Goal: Information Seeking & Learning: Compare options

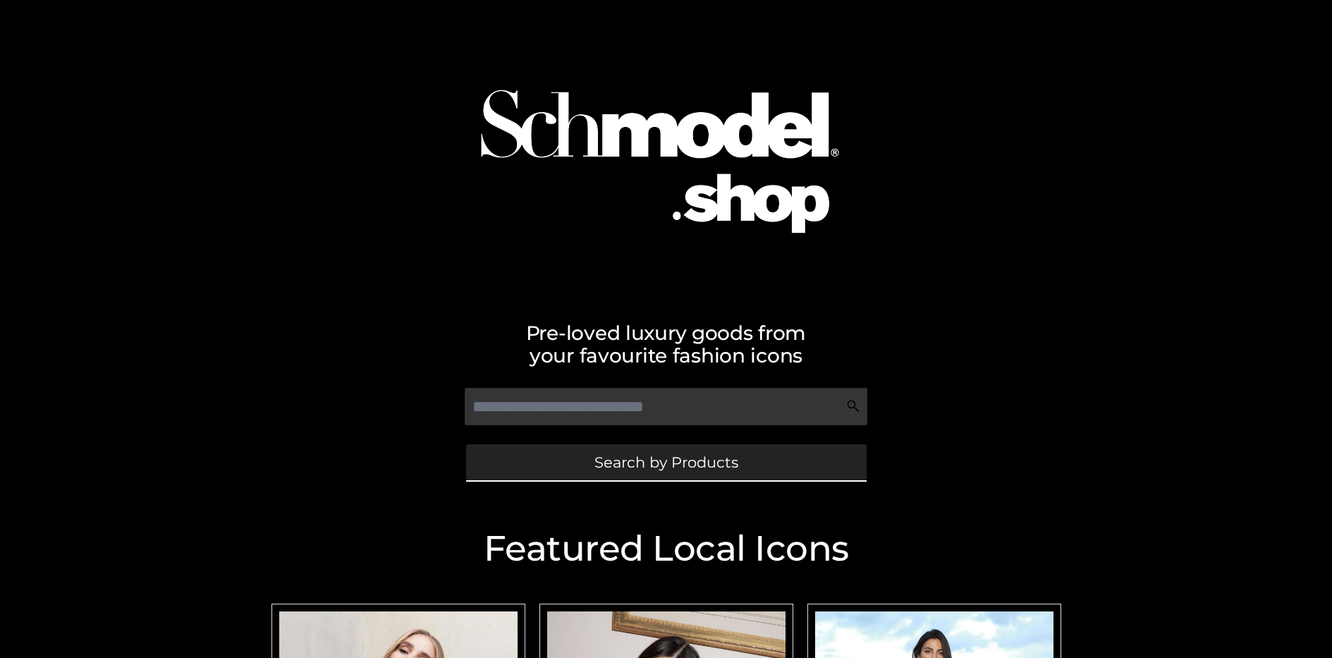
click at [666, 462] on span "Search by Products" at bounding box center [666, 462] width 144 height 15
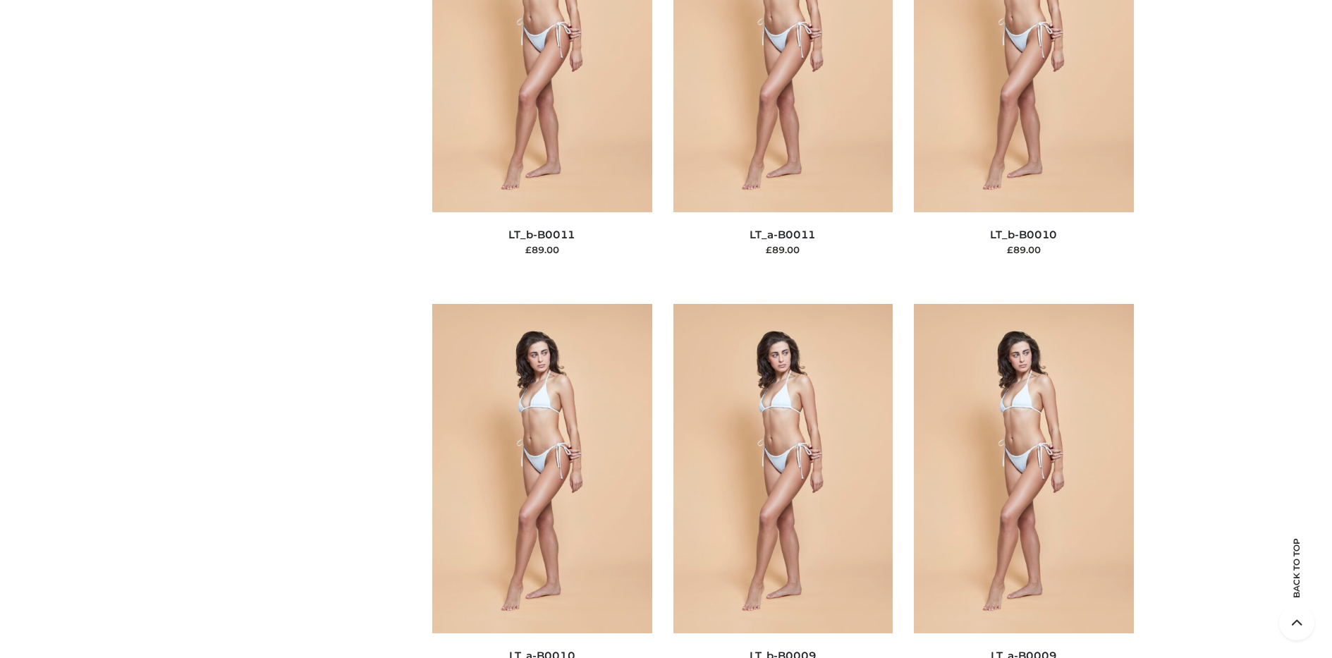
scroll to position [152, 0]
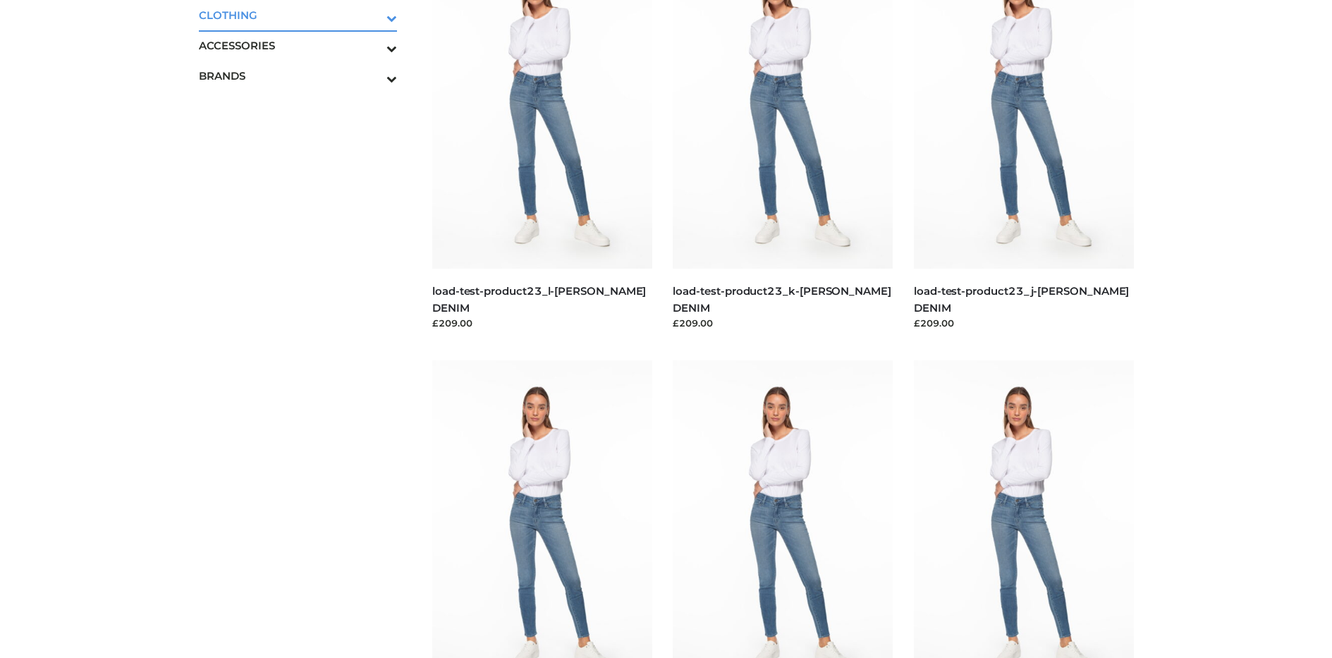
click at [372, 15] on icon "Toggle Submenu" at bounding box center [318, 18] width 158 height 16
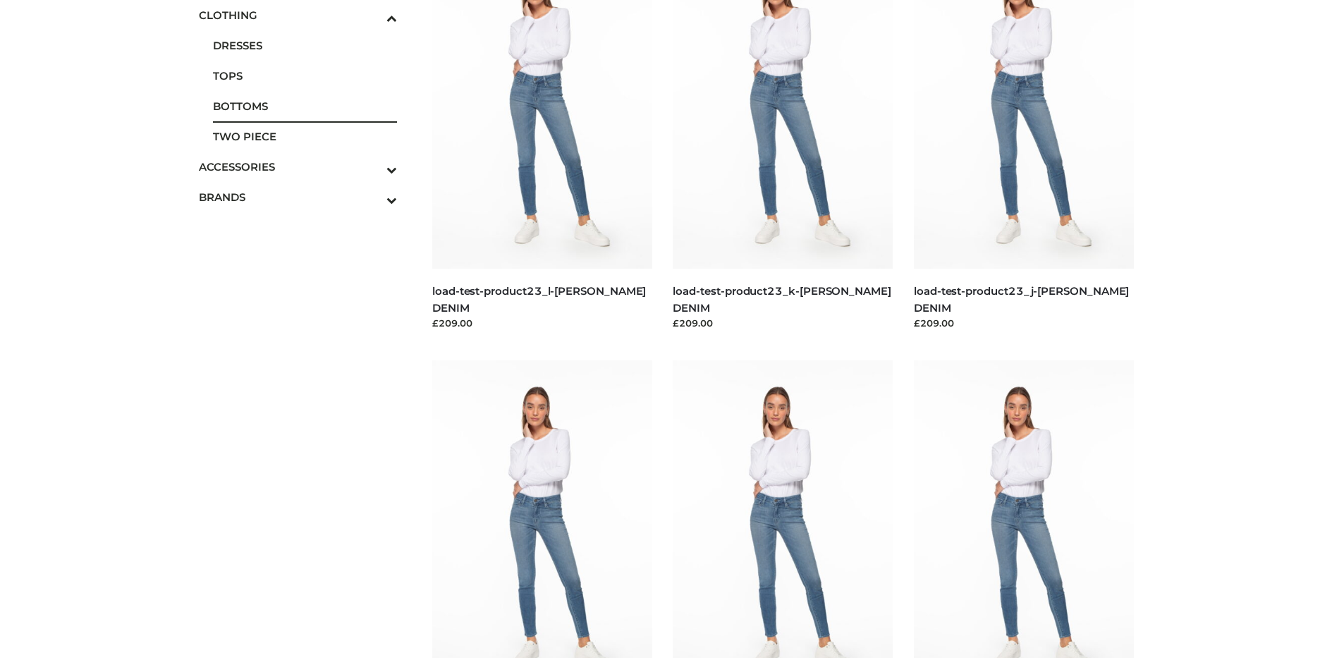
click at [305, 106] on span "BOTTOMS" at bounding box center [305, 106] width 185 height 16
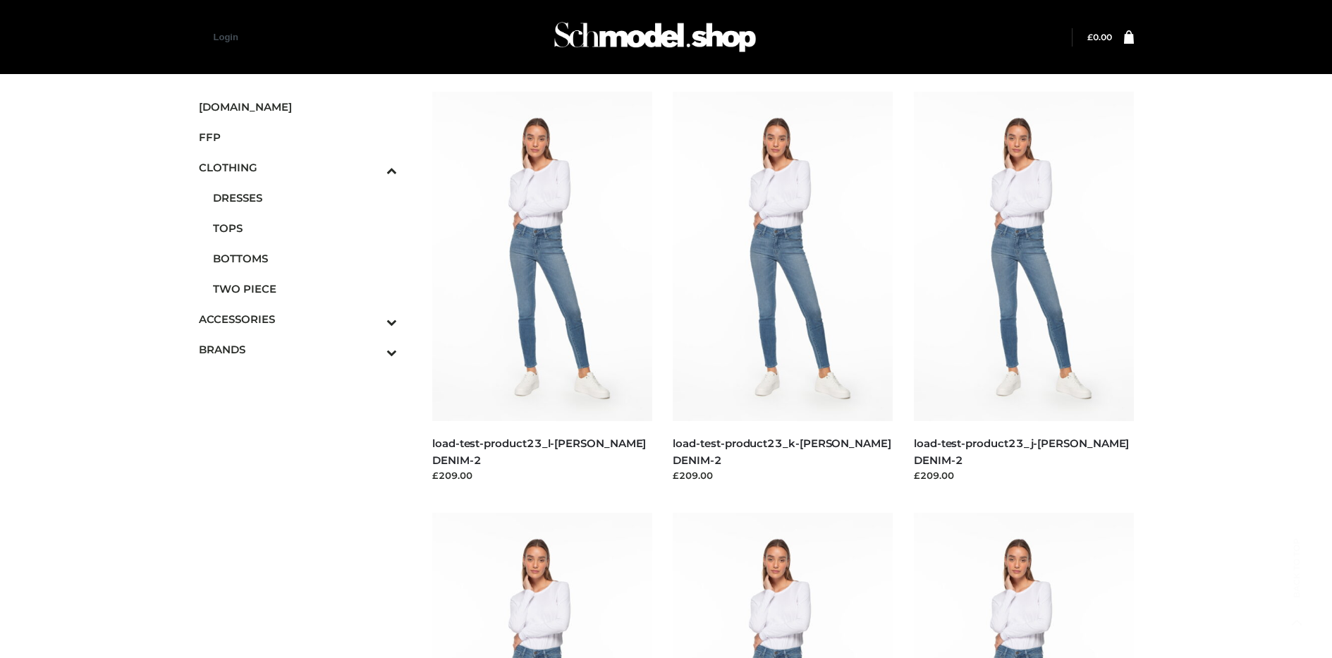
scroll to position [669, 0]
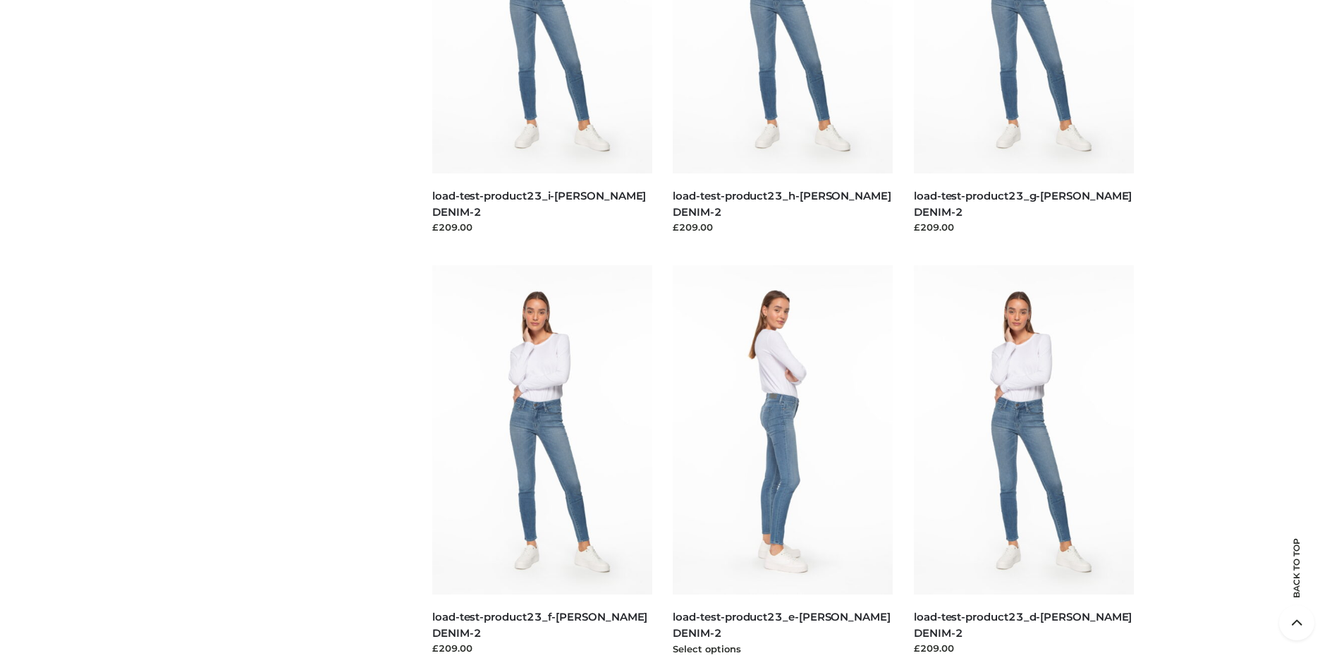
click at [783, 461] on img at bounding box center [783, 429] width 220 height 329
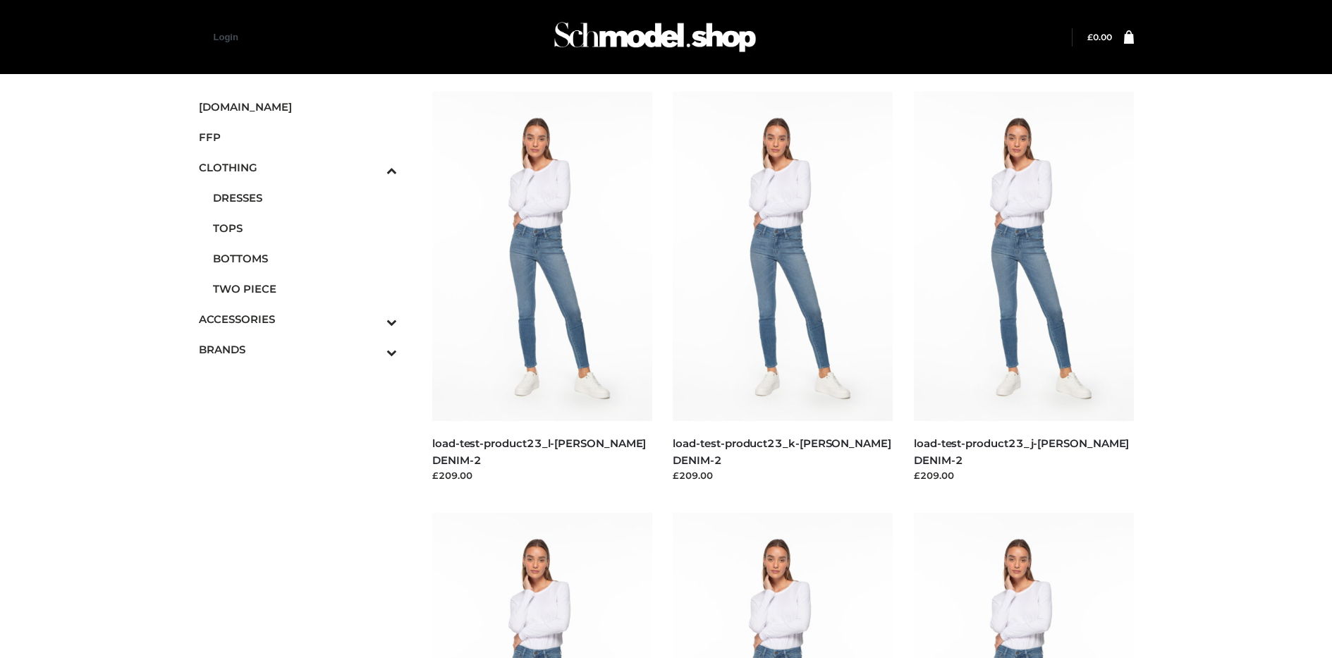
scroll to position [1090, 0]
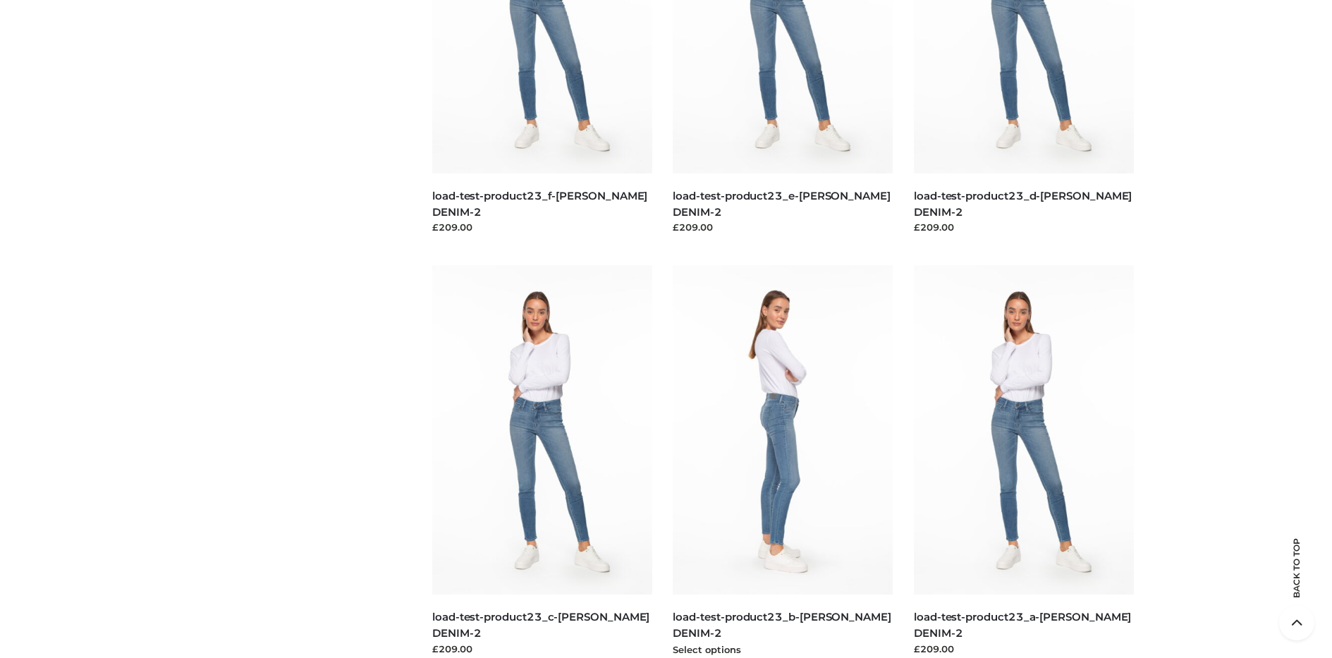
click at [783, 461] on img at bounding box center [783, 429] width 220 height 329
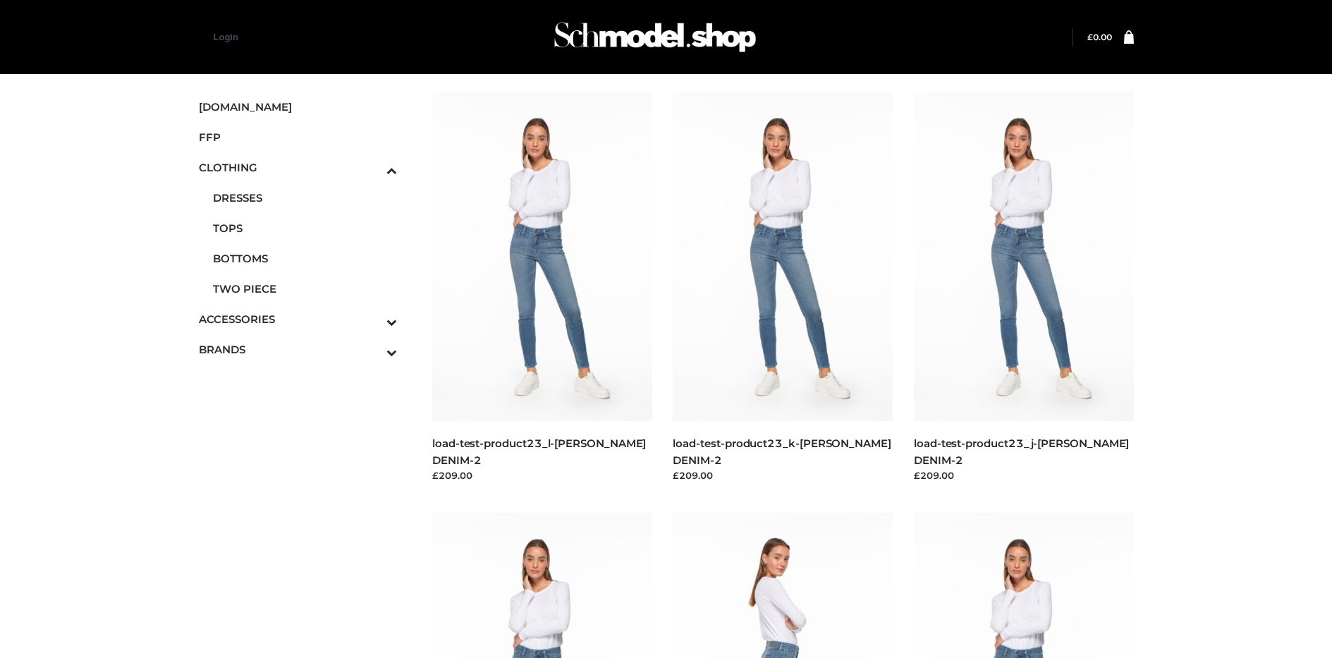
click at [372, 349] on icon "Toggle Submenu" at bounding box center [318, 352] width 158 height 16
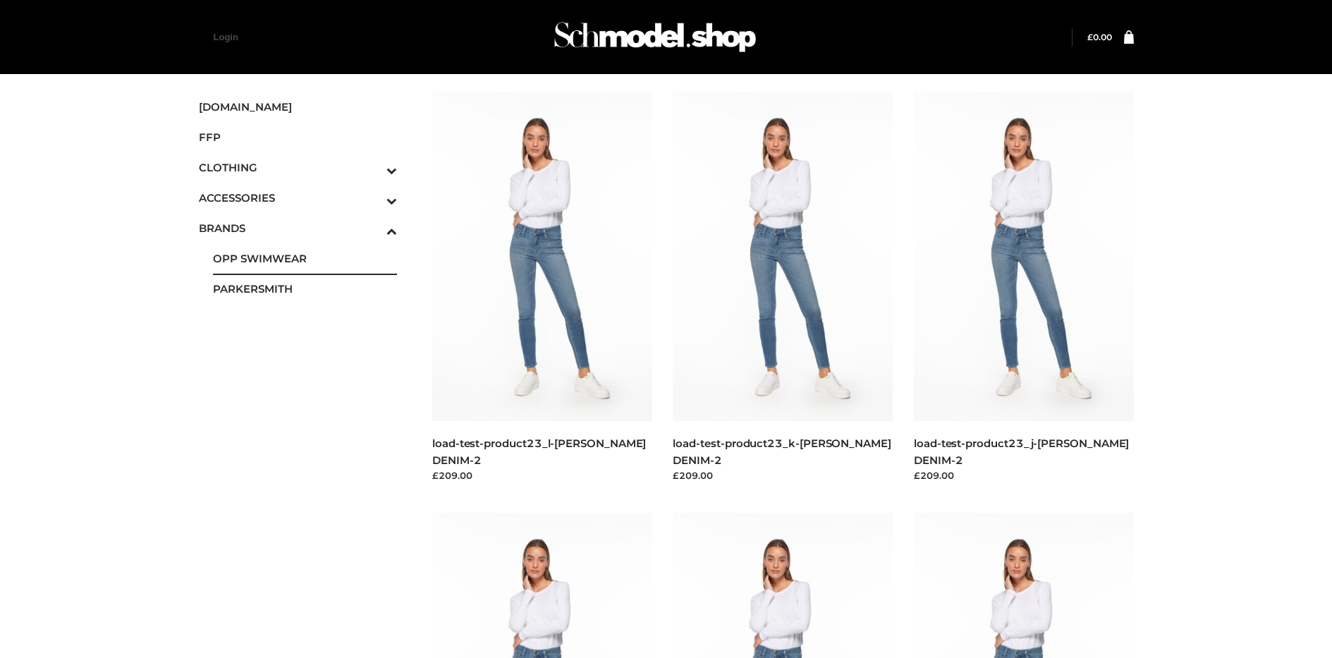
click at [305, 258] on span "OPP SWIMWEAR" at bounding box center [305, 258] width 185 height 16
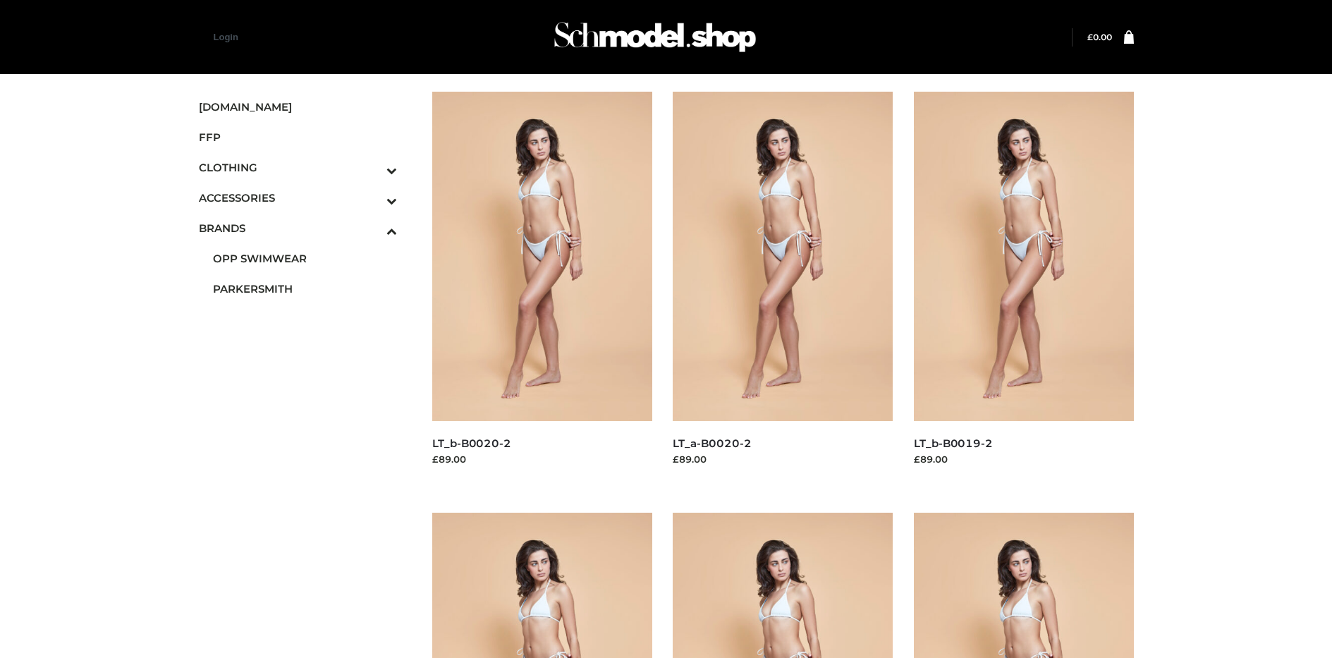
scroll to position [669, 0]
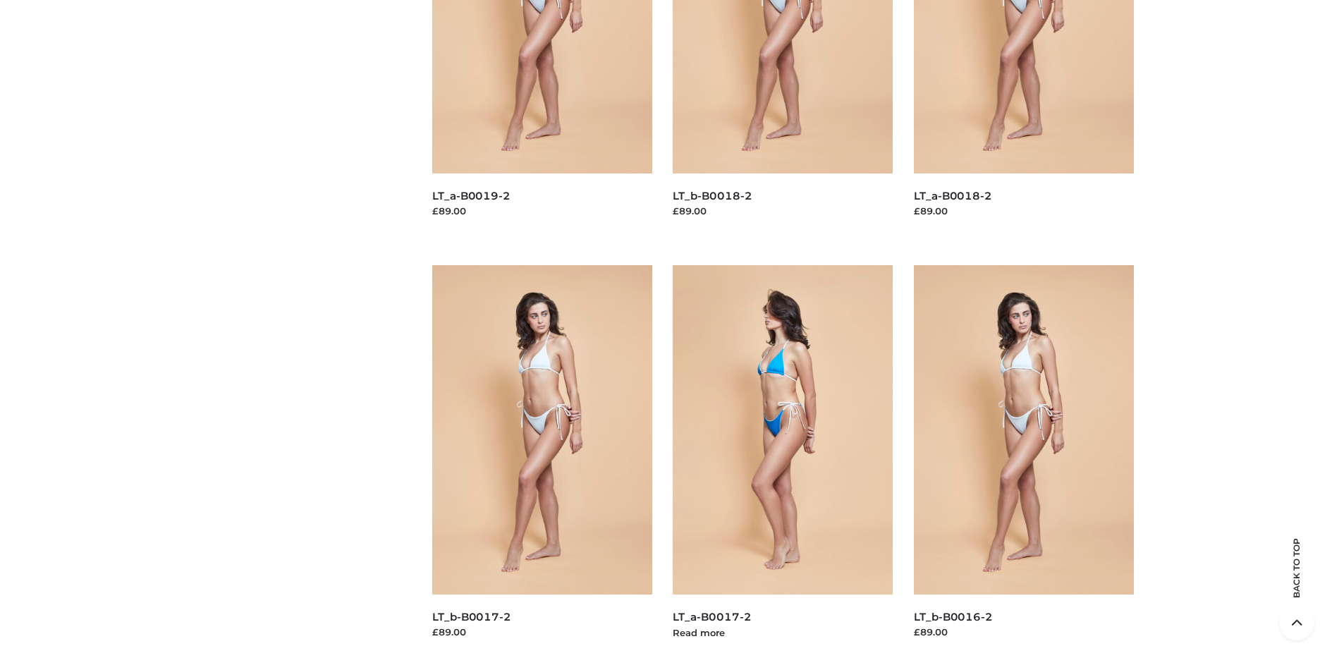
click at [783, 461] on img at bounding box center [783, 429] width 220 height 329
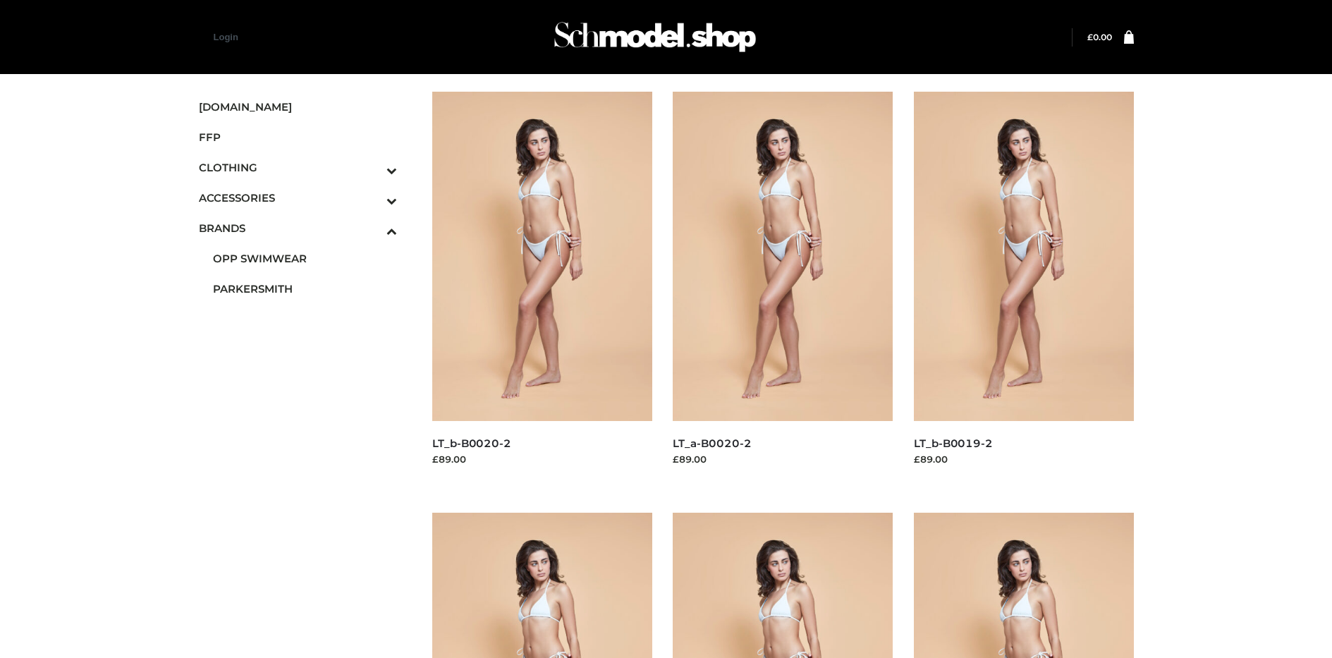
scroll to position [1090, 0]
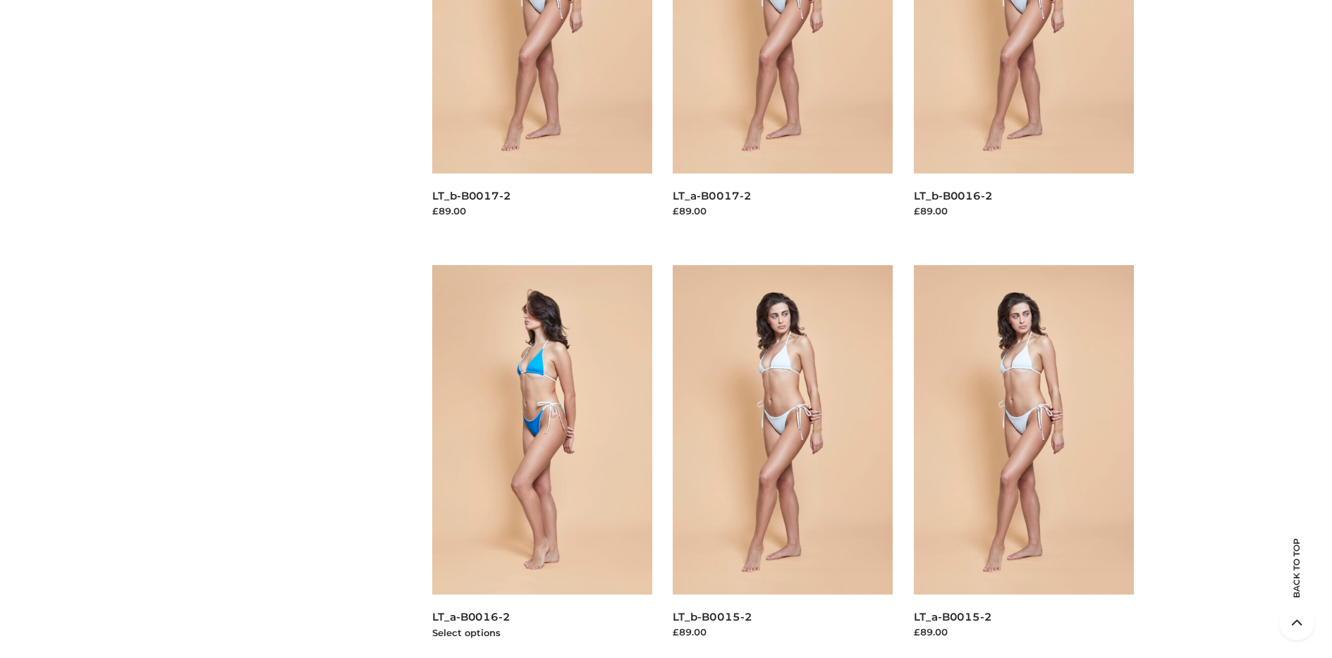
click at [542, 461] on img at bounding box center [542, 429] width 220 height 329
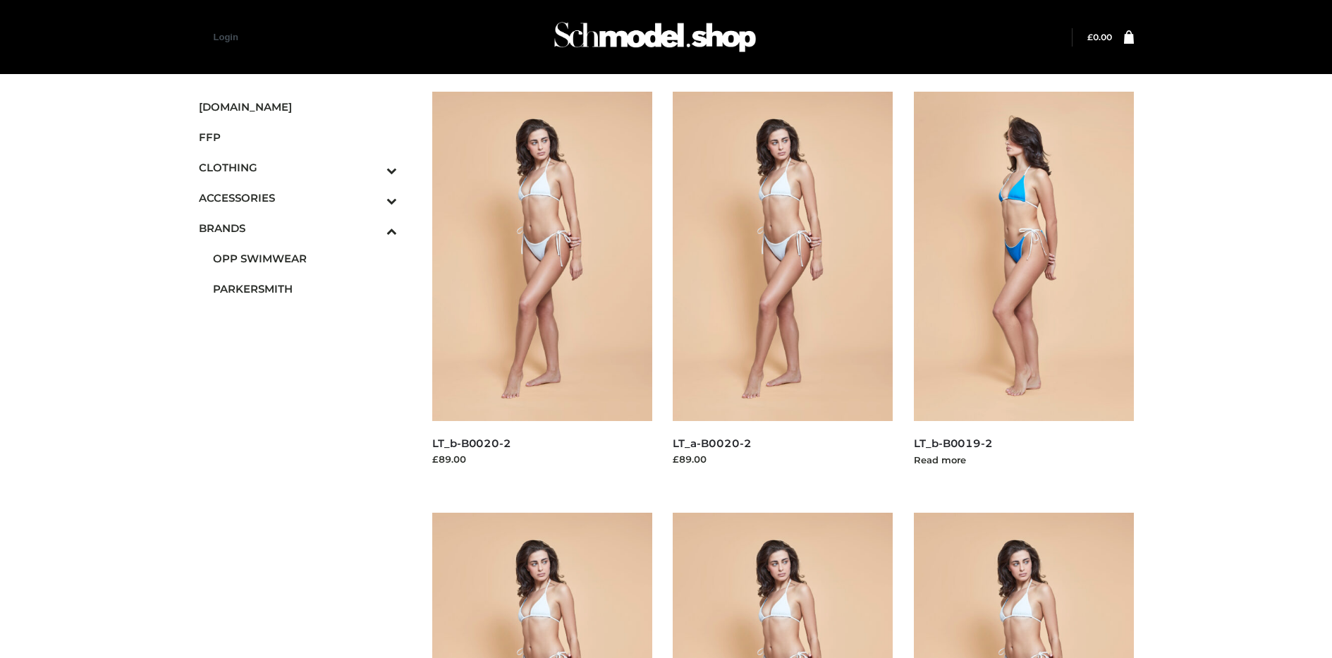
click at [1023, 288] on img at bounding box center [1024, 256] width 220 height 329
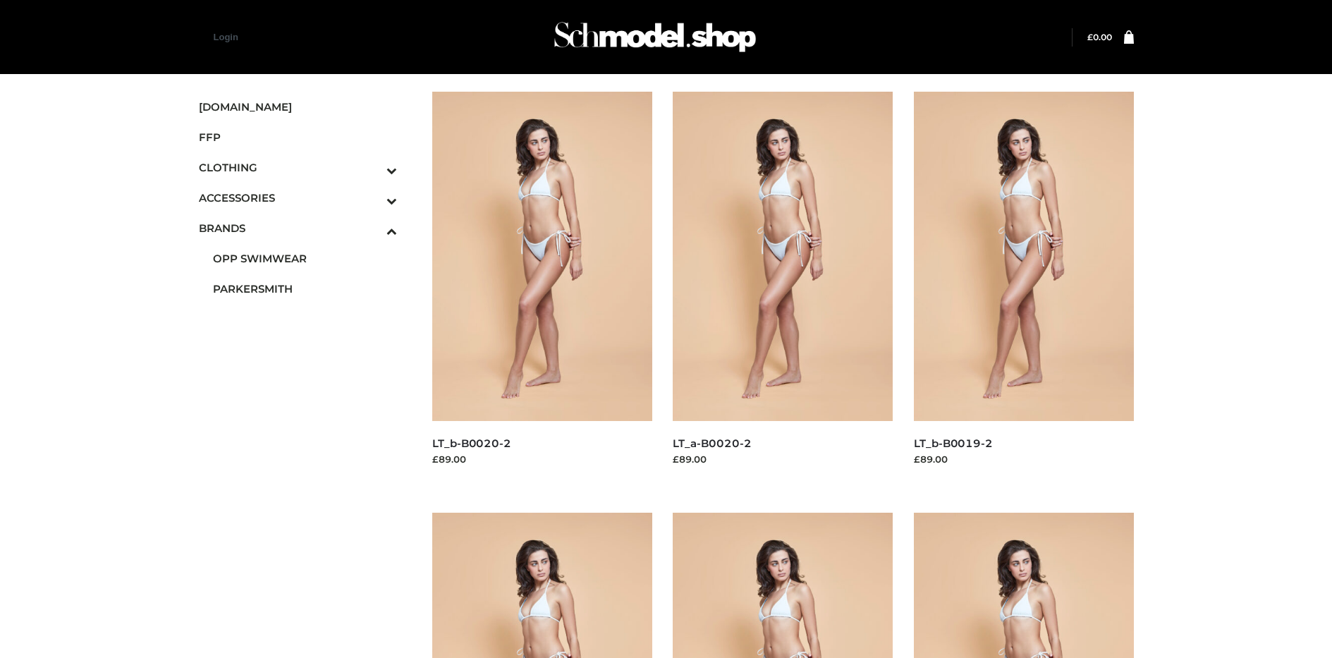
scroll to position [669, 0]
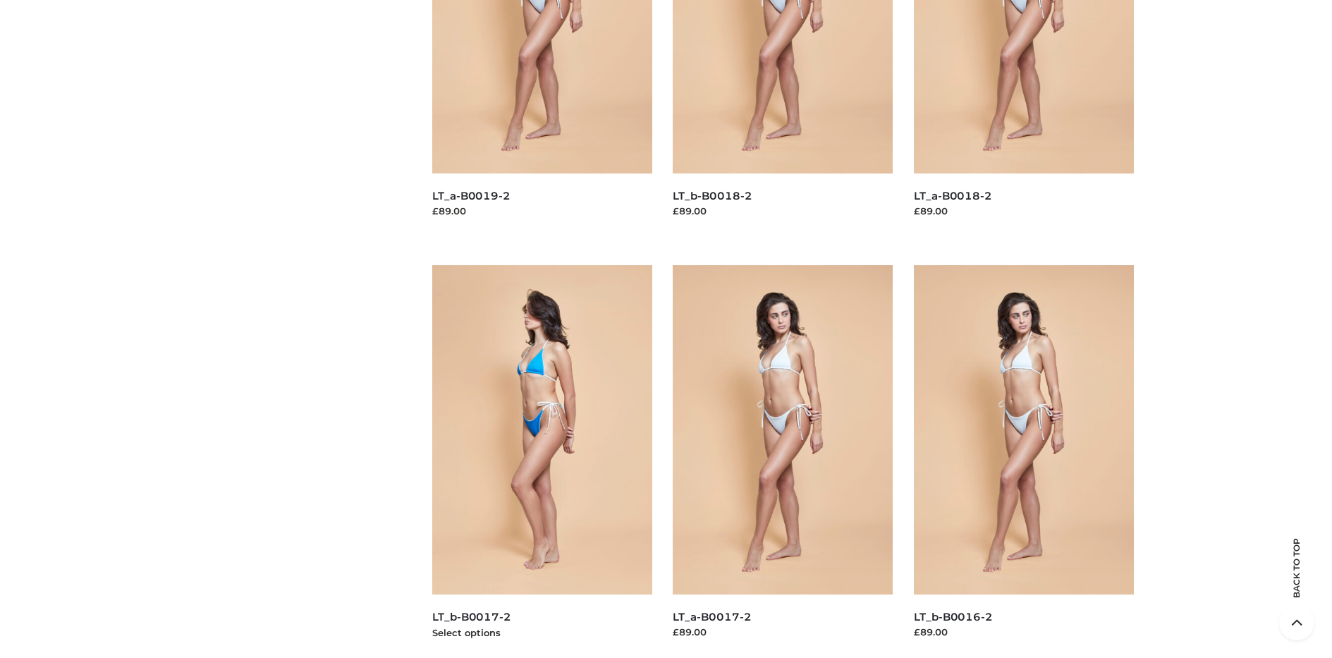
click at [542, 461] on img at bounding box center [542, 429] width 220 height 329
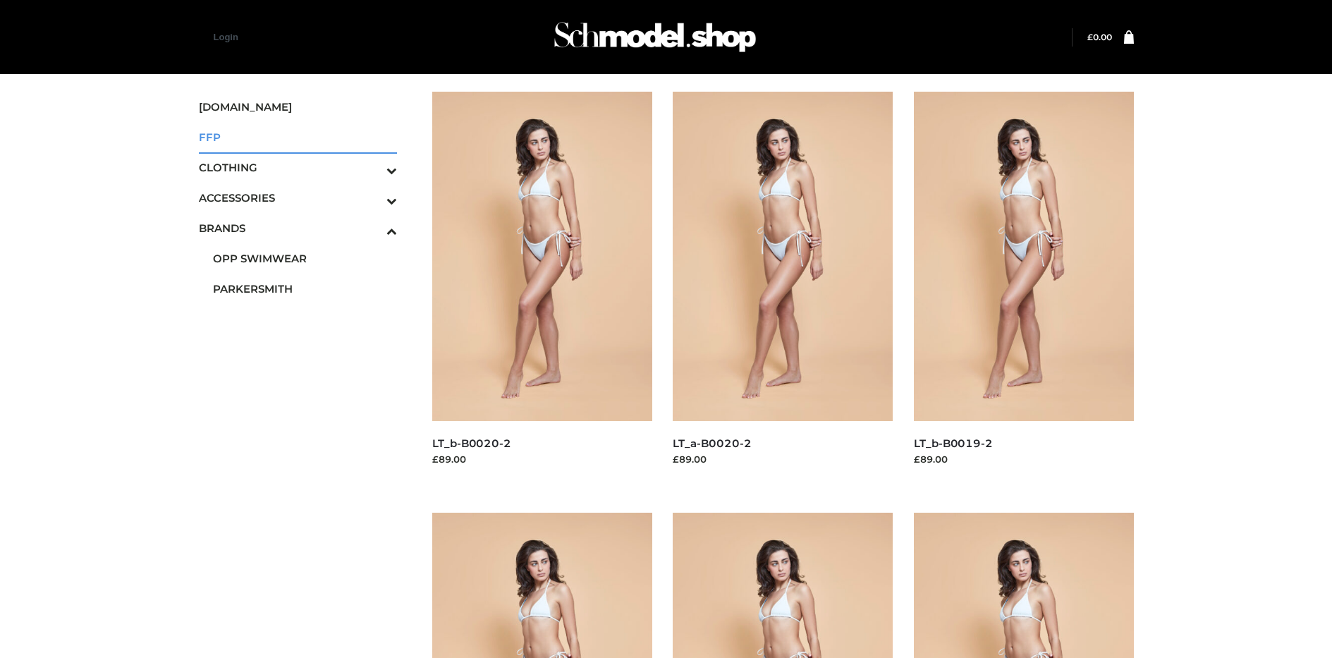
click at [298, 137] on span "FFP" at bounding box center [298, 137] width 199 height 16
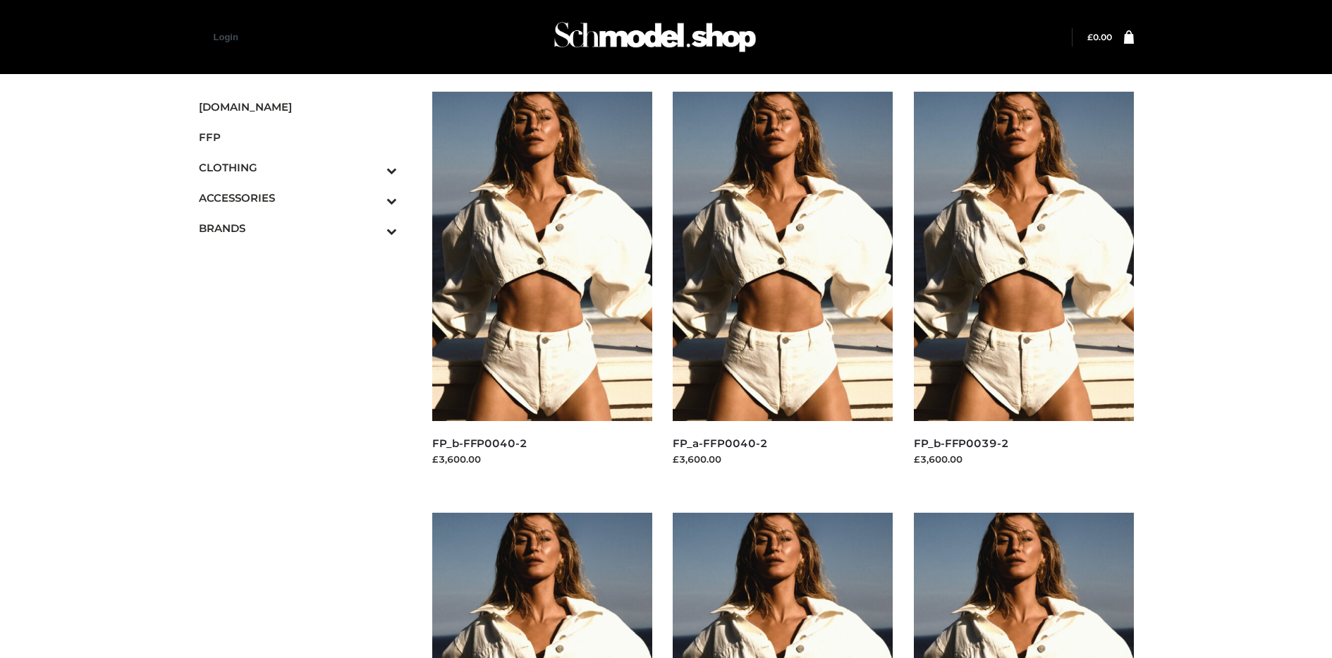
scroll to position [669, 0]
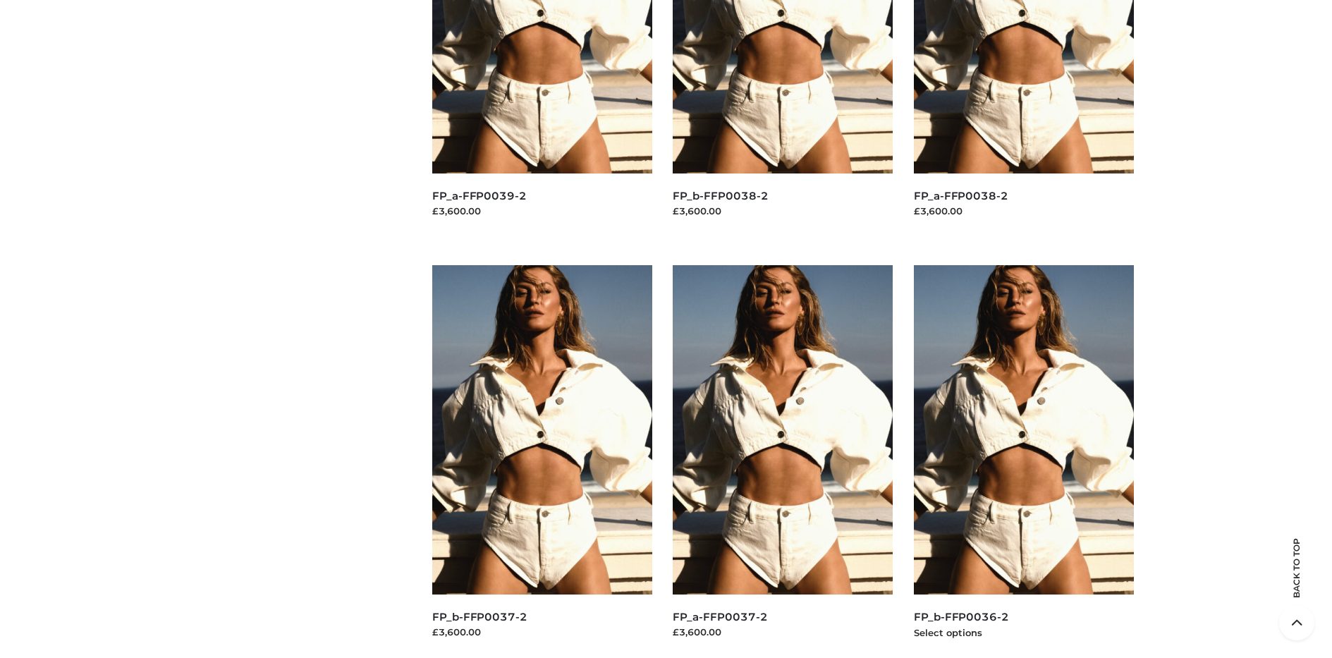
click at [1023, 461] on img at bounding box center [1024, 429] width 220 height 329
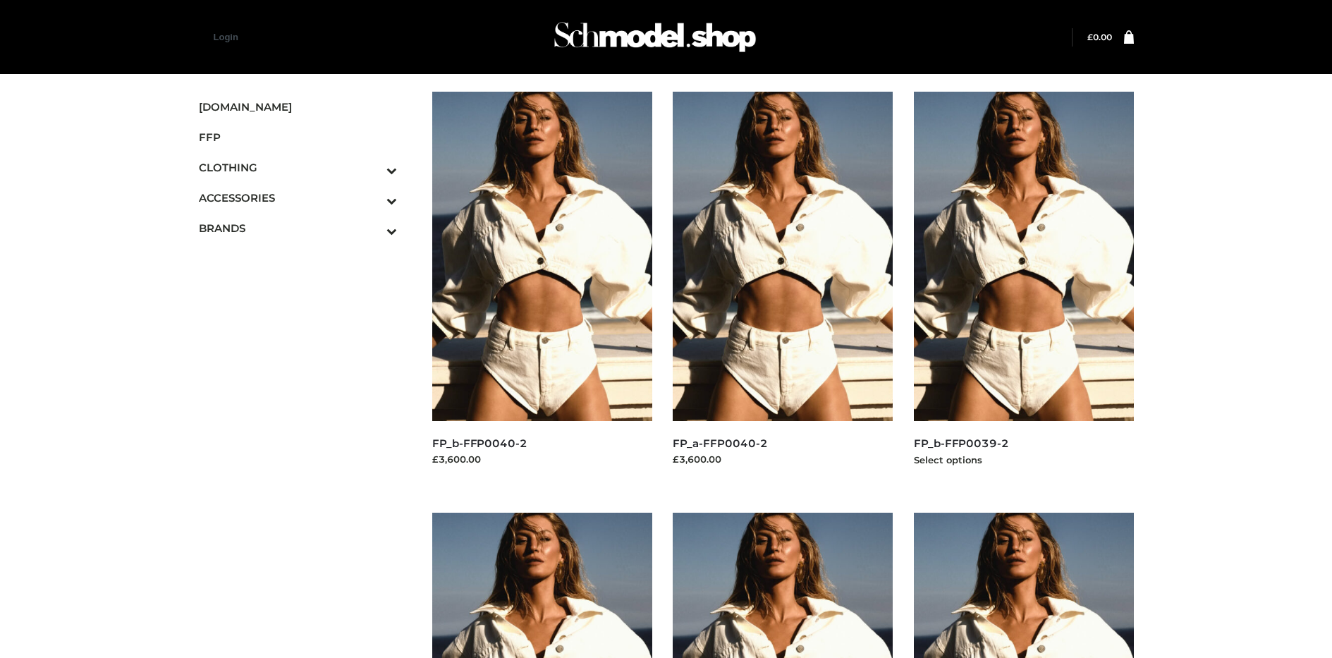
click at [1023, 288] on img at bounding box center [1024, 256] width 220 height 329
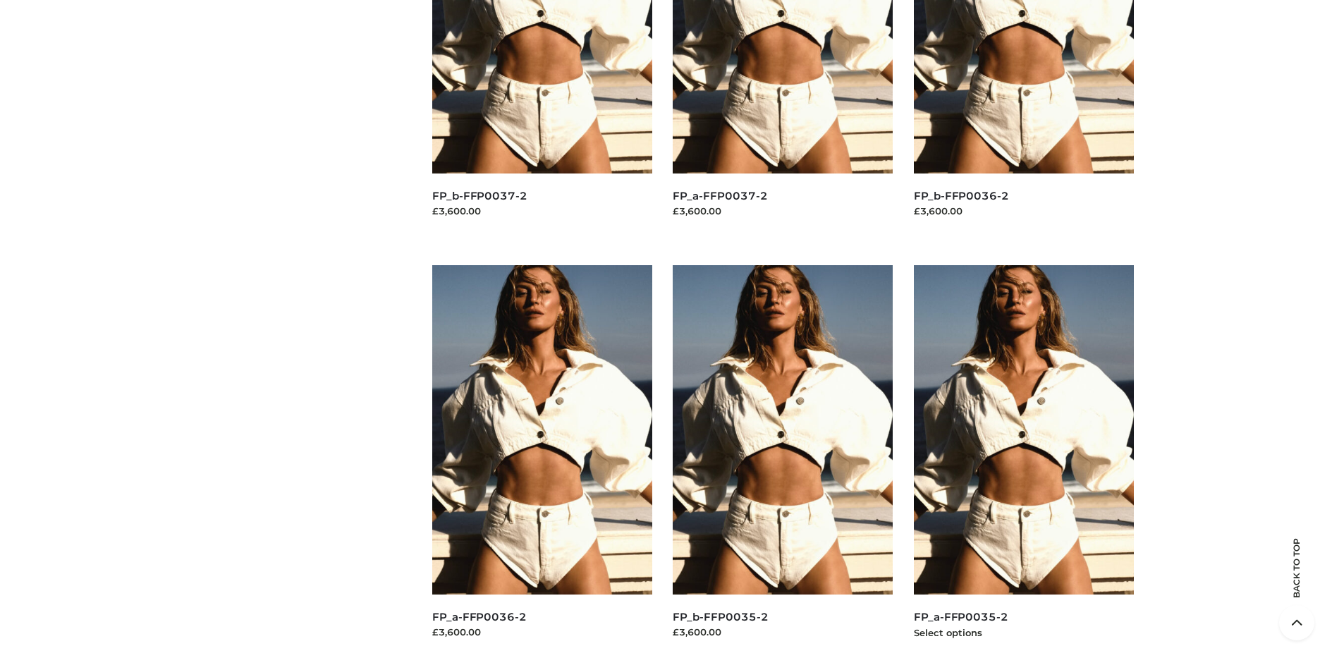
click at [1023, 461] on img at bounding box center [1024, 429] width 220 height 329
click at [542, 461] on img at bounding box center [542, 429] width 220 height 329
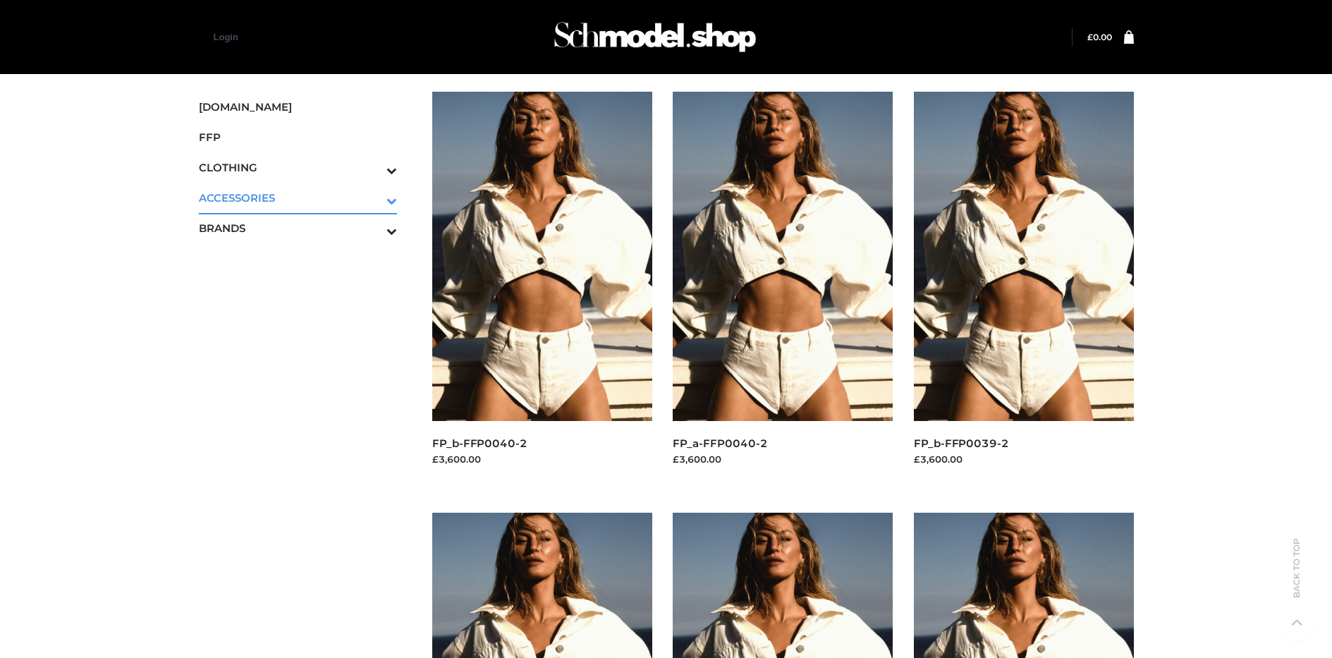
click at [372, 197] on icon "Toggle Submenu" at bounding box center [318, 201] width 158 height 16
click at [305, 228] on span "BAGS" at bounding box center [305, 228] width 185 height 16
